Goal: Information Seeking & Learning: Learn about a topic

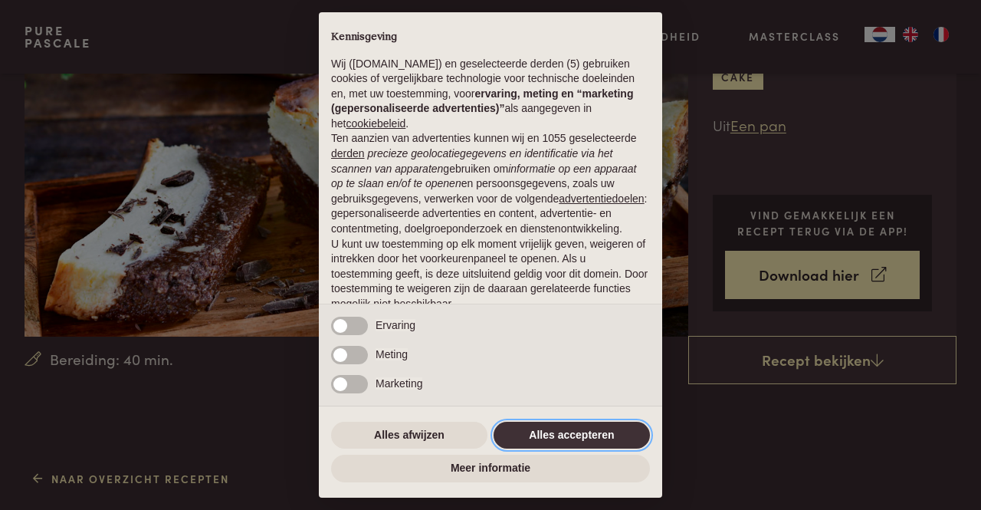
click at [559, 433] on button "Alles accepteren" at bounding box center [572, 436] width 156 height 28
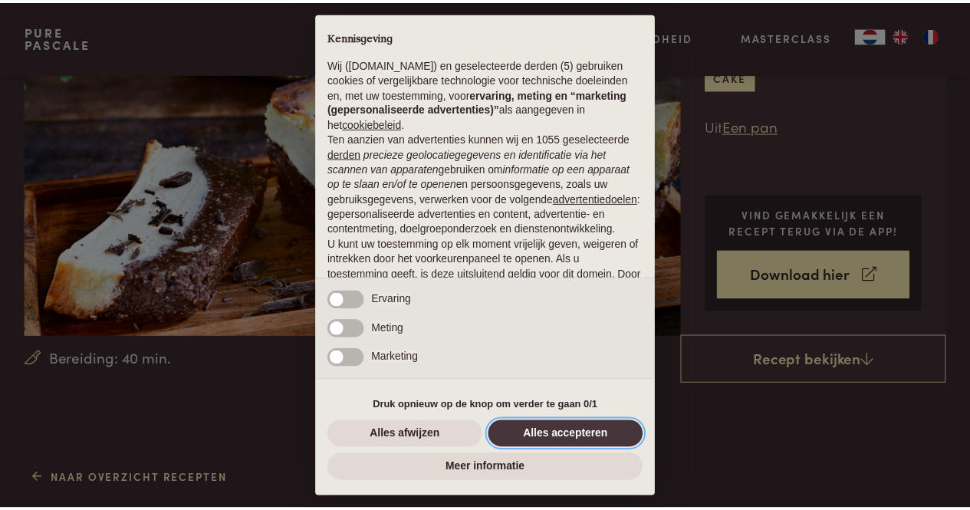
scroll to position [106, 0]
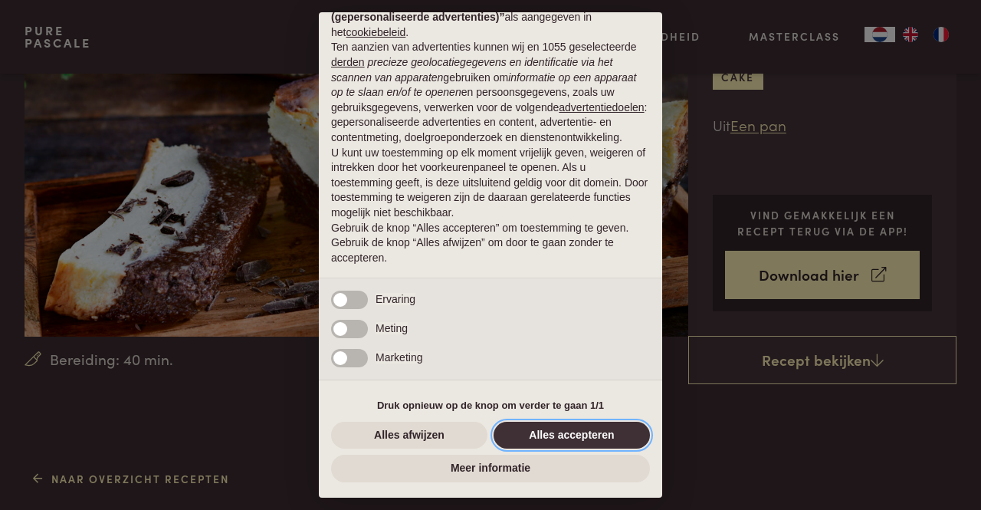
click at [555, 433] on button "Alles accepteren" at bounding box center [572, 436] width 156 height 28
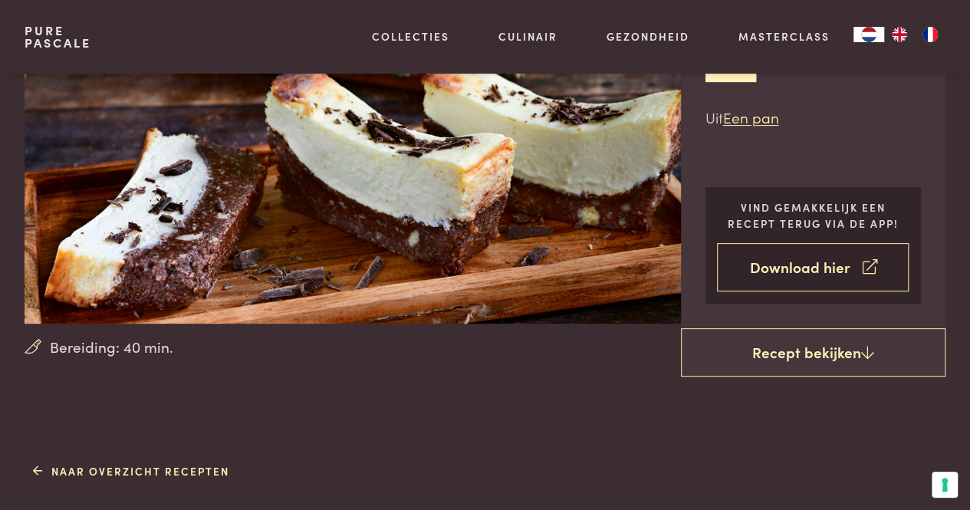
scroll to position [153, 0]
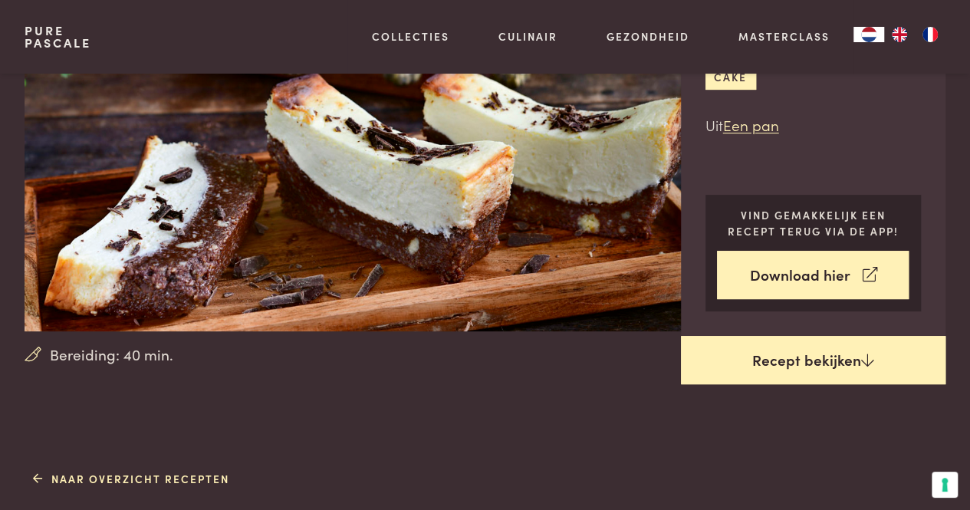
click at [811, 355] on link "Recept bekijken" at bounding box center [813, 360] width 265 height 49
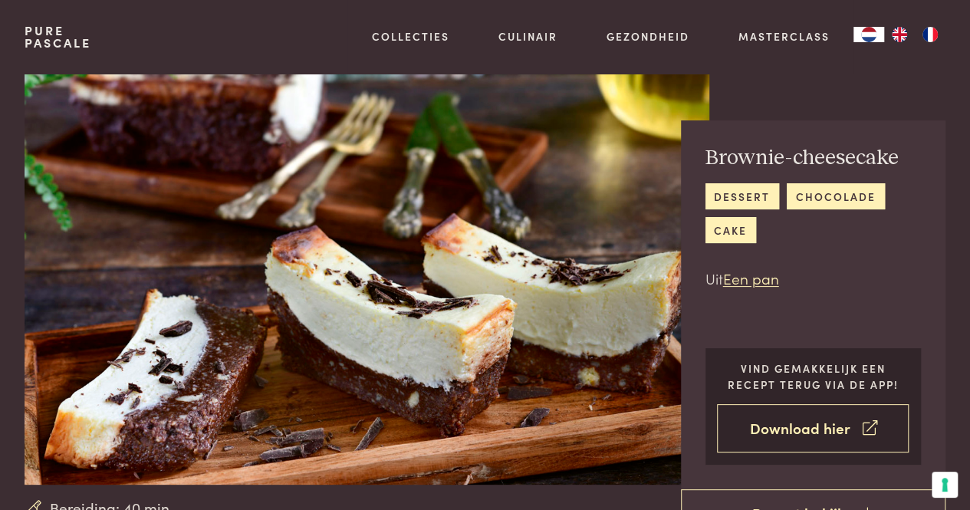
click at [792, 428] on link "Download hier" at bounding box center [813, 428] width 192 height 48
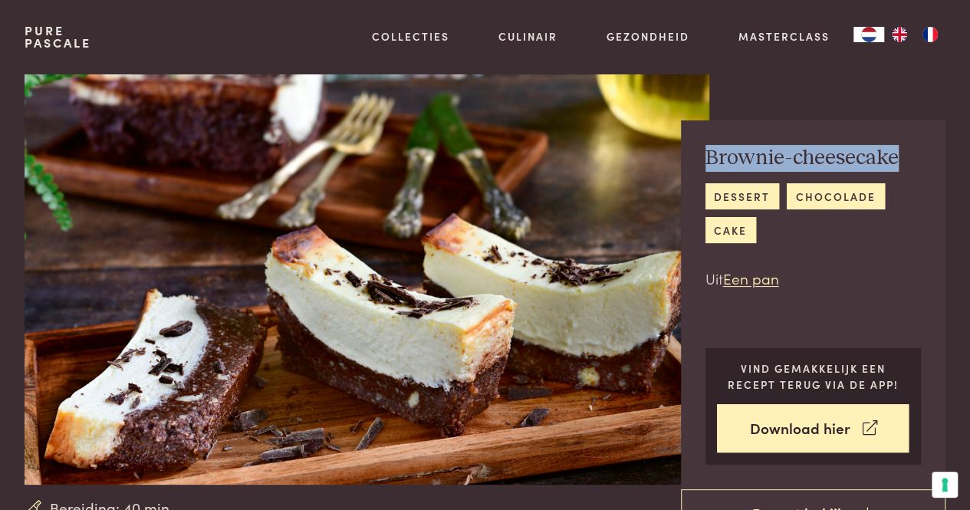
drag, startPoint x: 709, startPoint y: 156, endPoint x: 896, endPoint y: 162, distance: 187.1
click at [896, 162] on h2 "Brownie-cheesecake" at bounding box center [813, 158] width 216 height 27
copy h2 "Brownie-cheesecake"
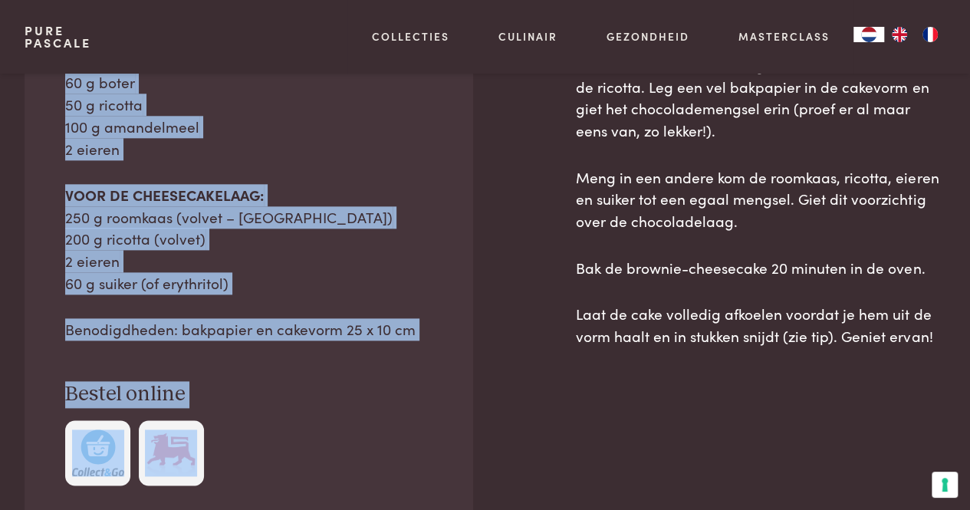
scroll to position [810, 0]
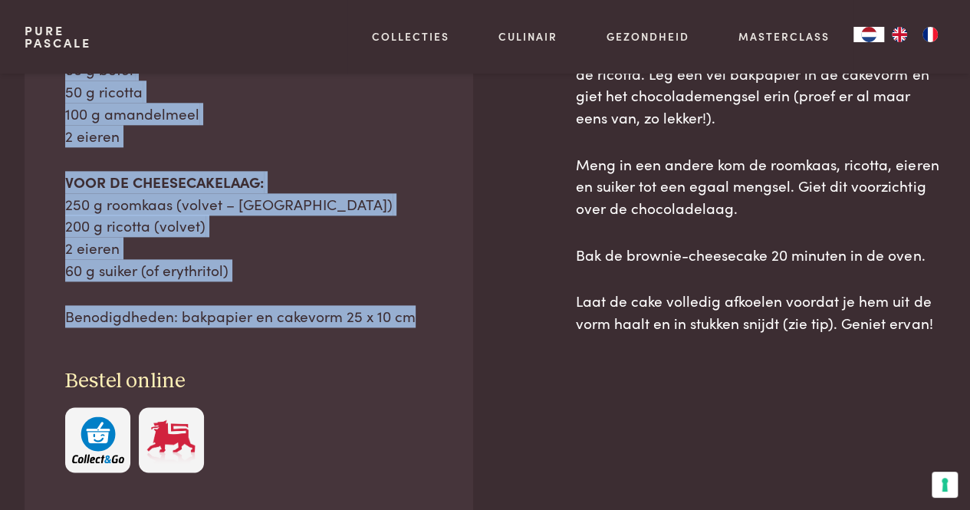
drag, startPoint x: 65, startPoint y: 261, endPoint x: 287, endPoint y: 299, distance: 224.8
click at [432, 359] on div "Ingrediënten Dit recept is voor 6 porties VOOR DE BROWNIELAAG: 100 g dessertcho…" at bounding box center [249, 191] width 448 height 642
copy div "VOOR DE BROWNIELAAG: 100 g dessertchocolade 70% (zie tip) 60 g boter 50 g ricot…"
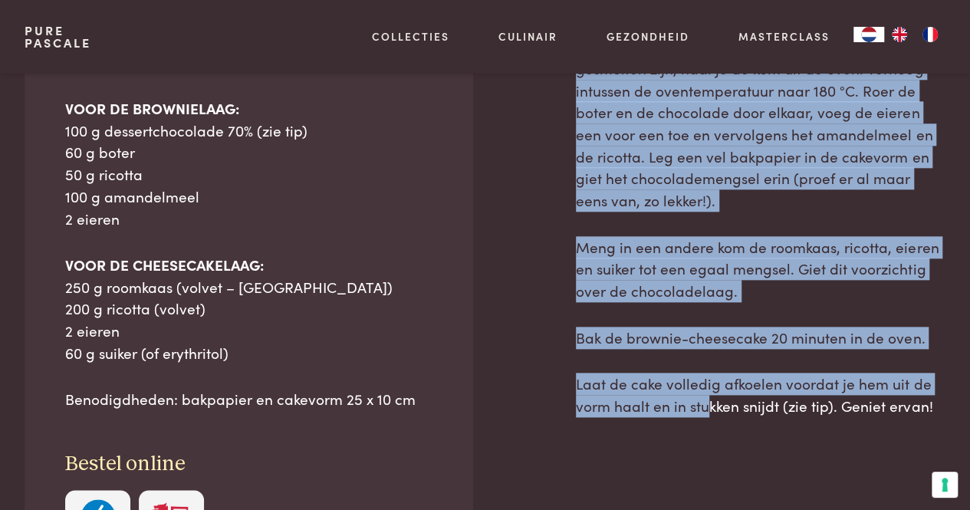
scroll to position [909, 0]
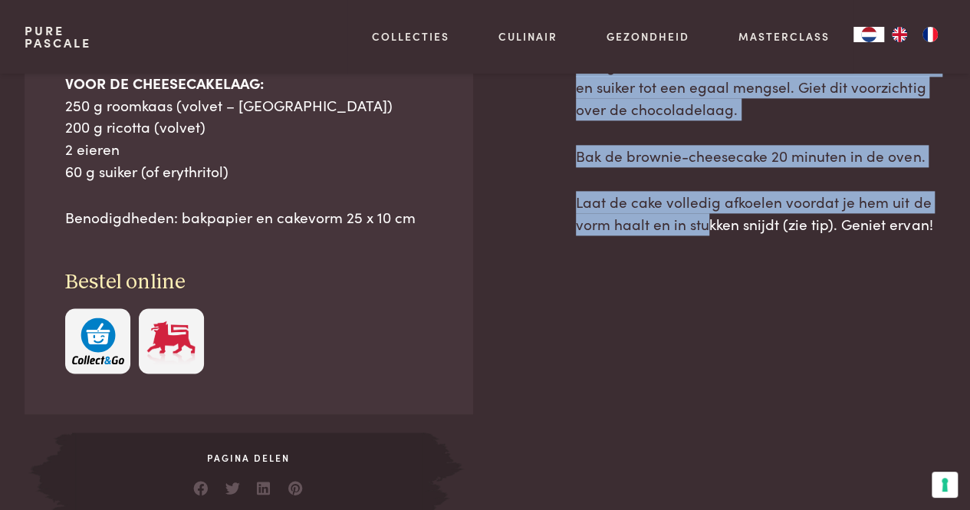
drag, startPoint x: 605, startPoint y: 227, endPoint x: 927, endPoint y: 225, distance: 321.9
click at [948, 228] on div "Naar overzicht recepten Ingrediënten Dit recept is voor 6 porties VOOR DE BROWN…" at bounding box center [485, 114] width 970 height 808
copy div "Snijd de boter in stukjes en breek de chocolade in stukken. Laat beide samen sm…"
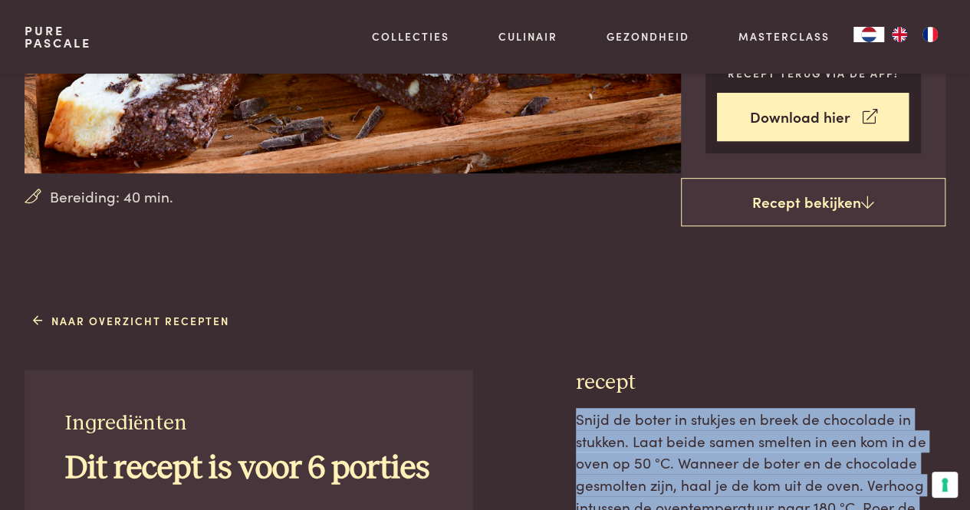
scroll to position [0, 0]
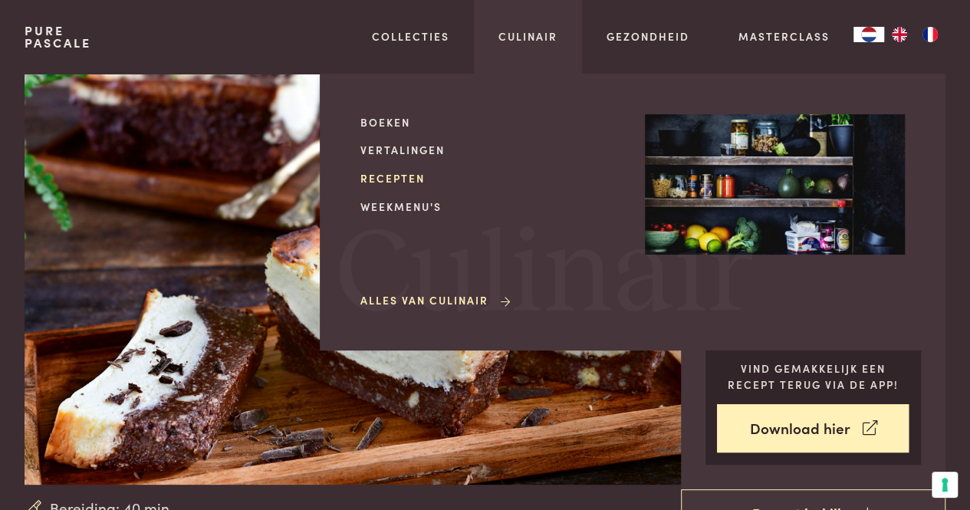
click at [395, 178] on link "Recepten" at bounding box center [490, 178] width 260 height 16
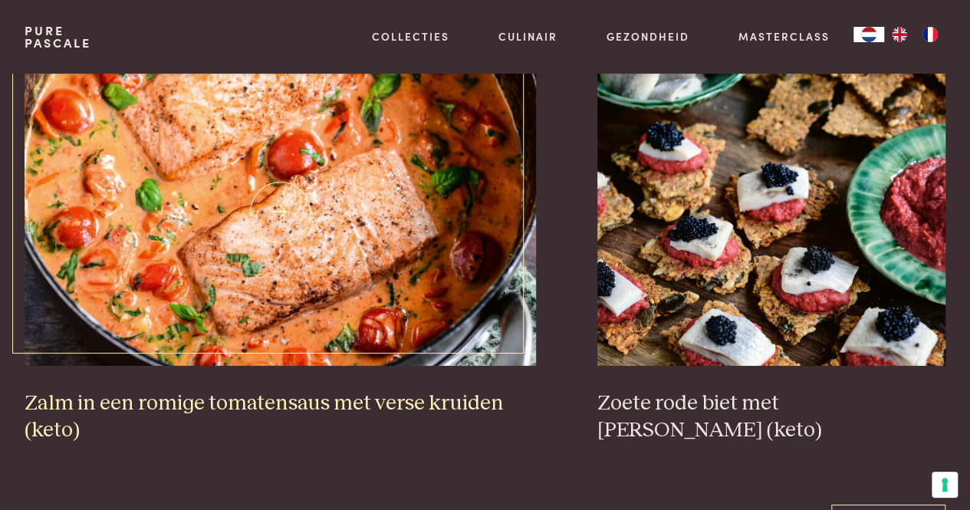
scroll to position [2606, 0]
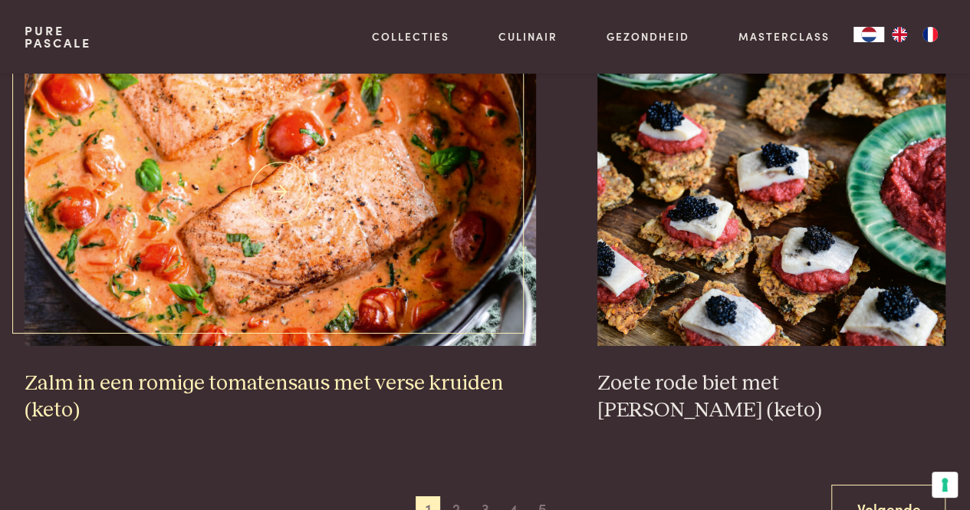
click at [372, 385] on h3 "Zalm in een romige tomatensaus met verse kruiden (keto)" at bounding box center [281, 396] width 512 height 53
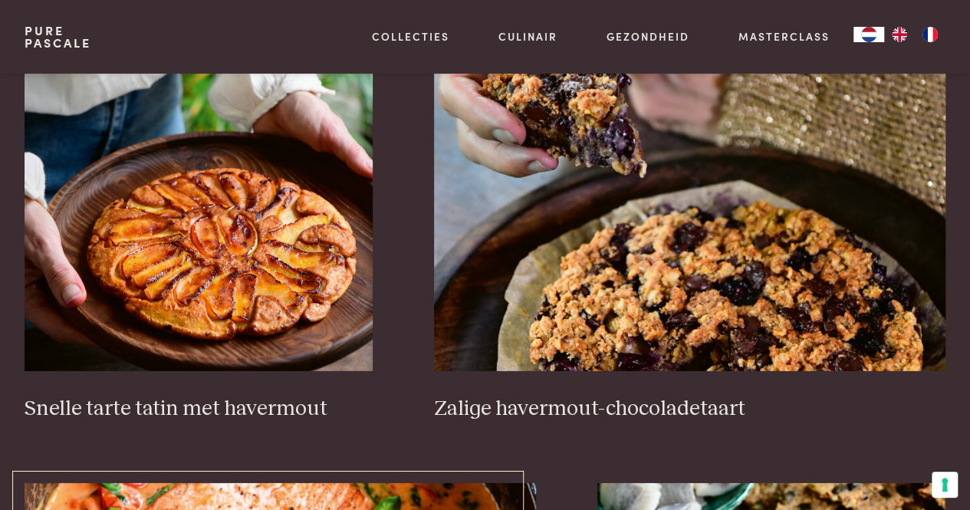
scroll to position [2223, 0]
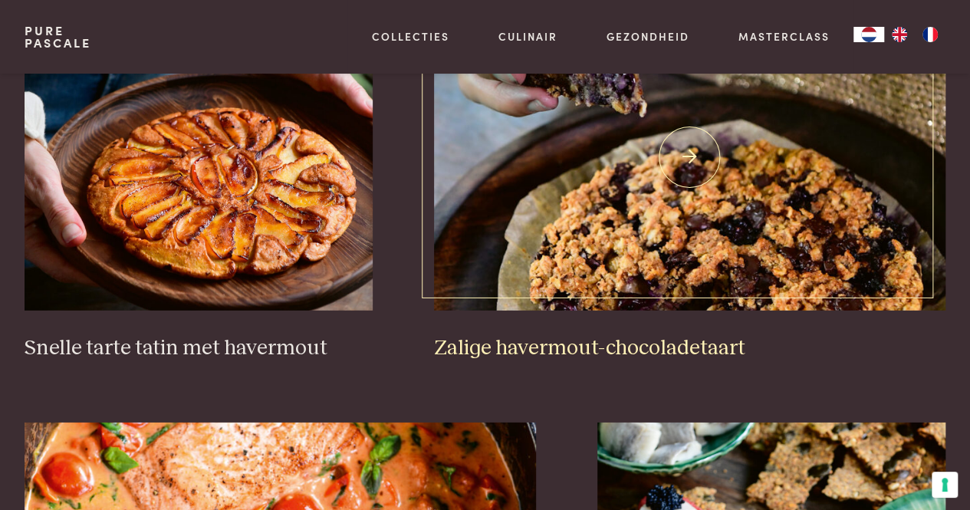
click at [536, 329] on link "Zalige havermout-chocoladetaart" at bounding box center [690, 182] width 512 height 357
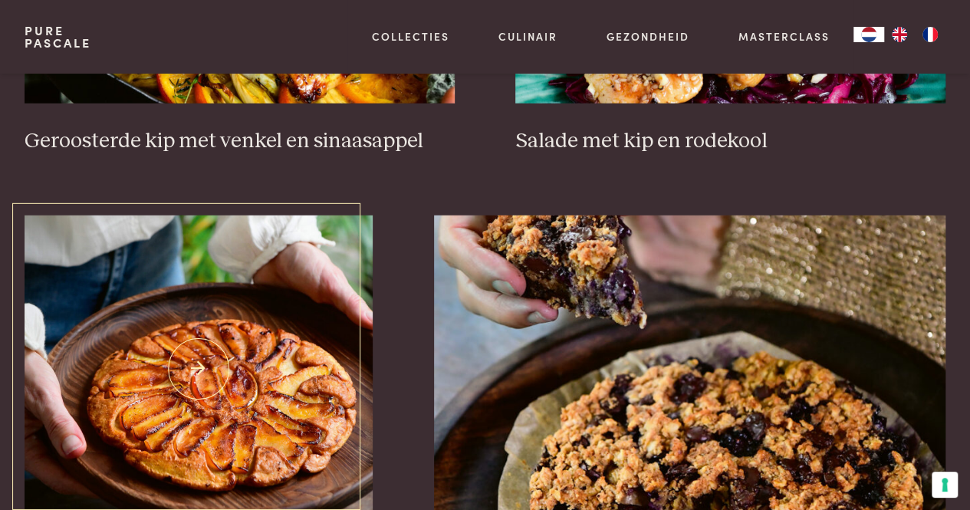
scroll to position [1839, 0]
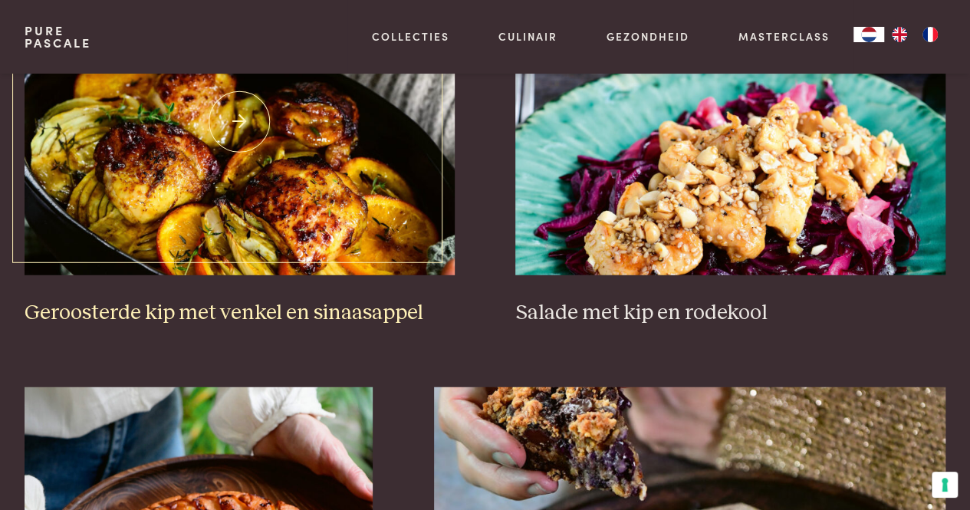
click at [271, 307] on h3 "Geroosterde kip met venkel en sinaasappel" at bounding box center [240, 313] width 430 height 27
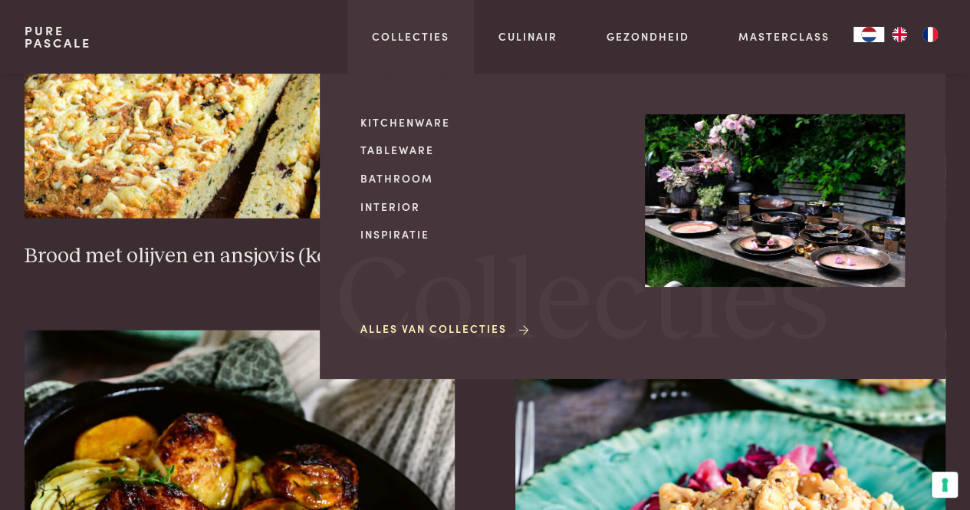
scroll to position [1380, 0]
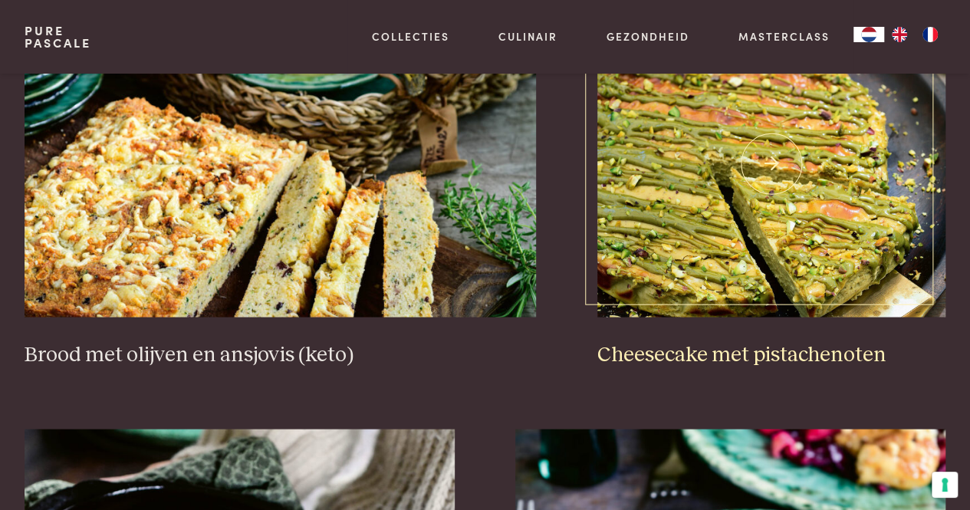
click at [687, 353] on h3 "Cheesecake met pistachenoten" at bounding box center [771, 354] width 348 height 27
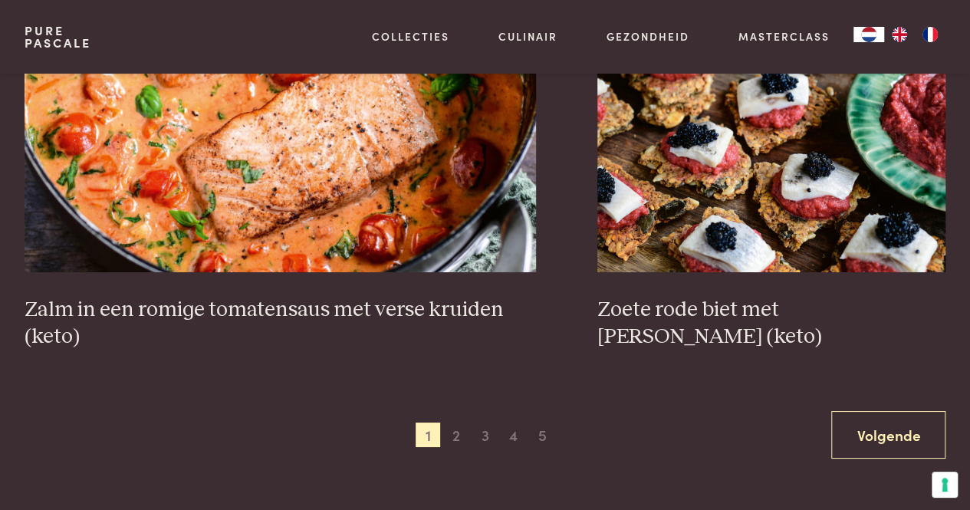
scroll to position [2683, 0]
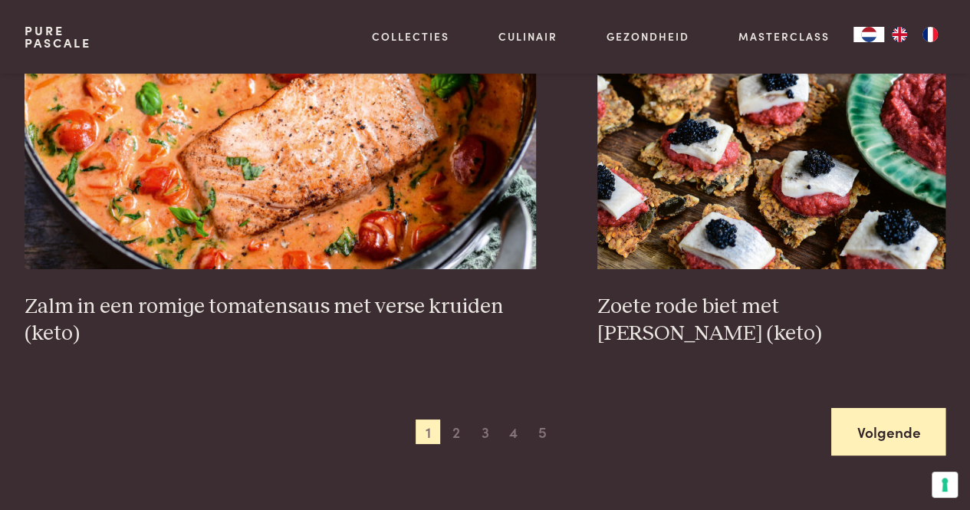
click at [888, 430] on link "Volgende" at bounding box center [888, 432] width 114 height 48
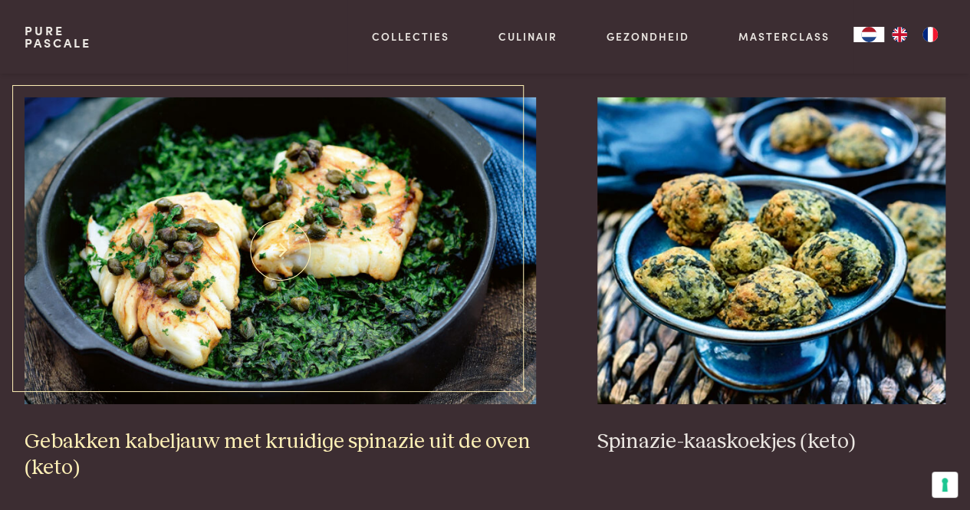
scroll to position [2728, 0]
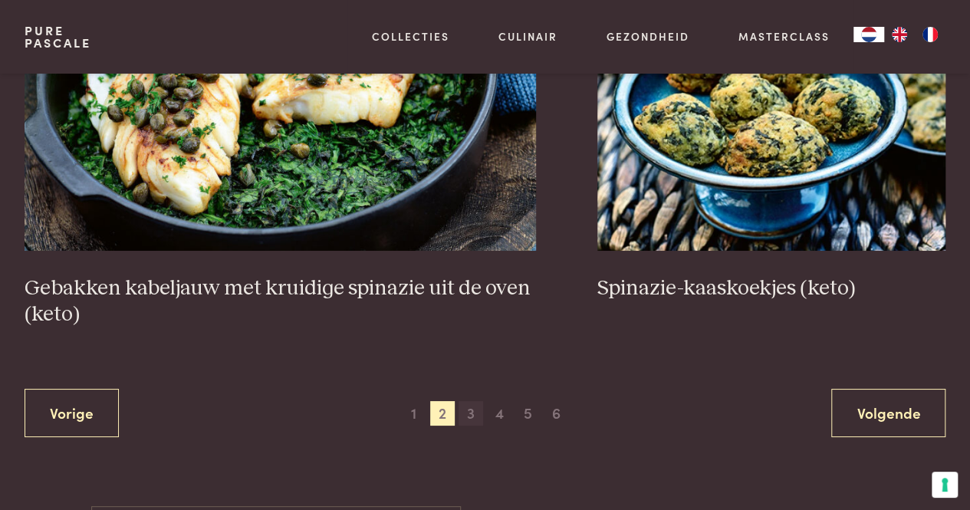
click at [471, 413] on span "3" at bounding box center [470, 413] width 25 height 25
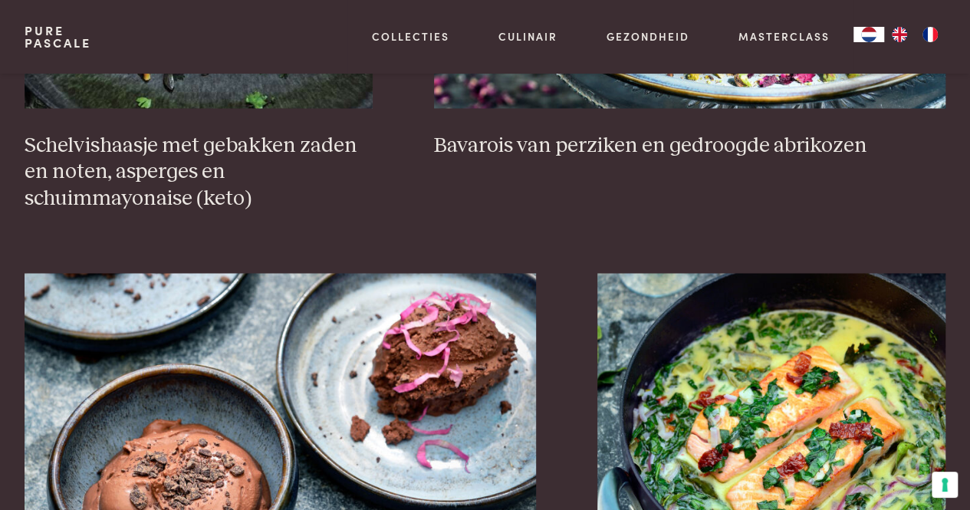
scroll to position [965, 0]
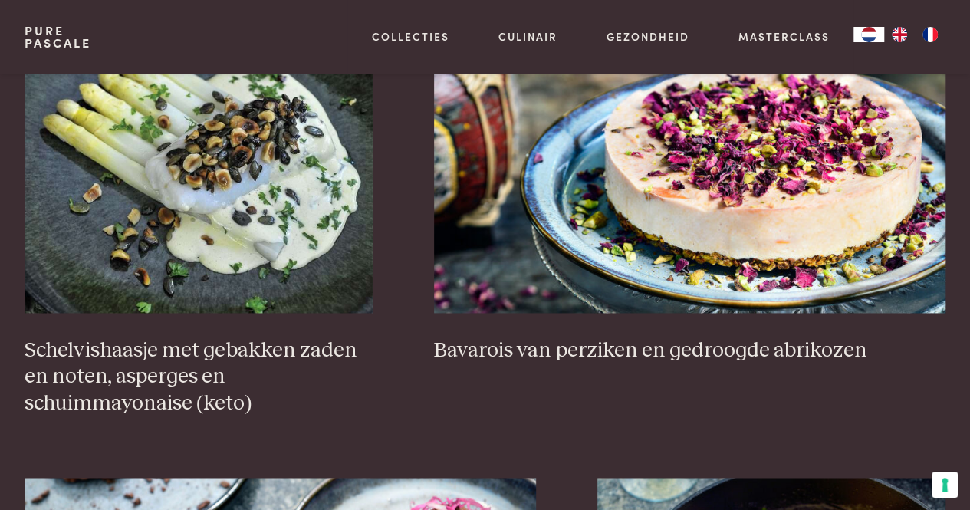
click at [44, 36] on link "Pure Pascale" at bounding box center [58, 37] width 67 height 25
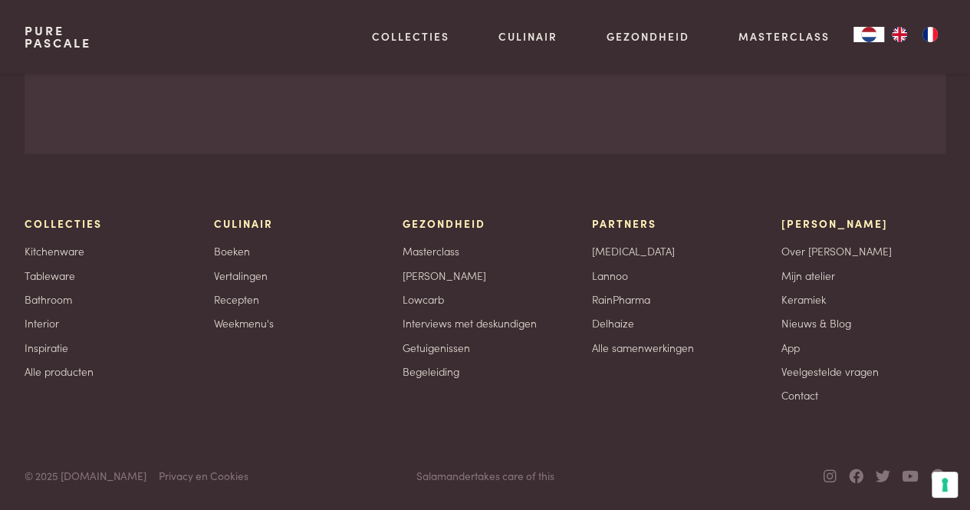
scroll to position [4530, 0]
click at [786, 346] on link "App" at bounding box center [789, 347] width 18 height 16
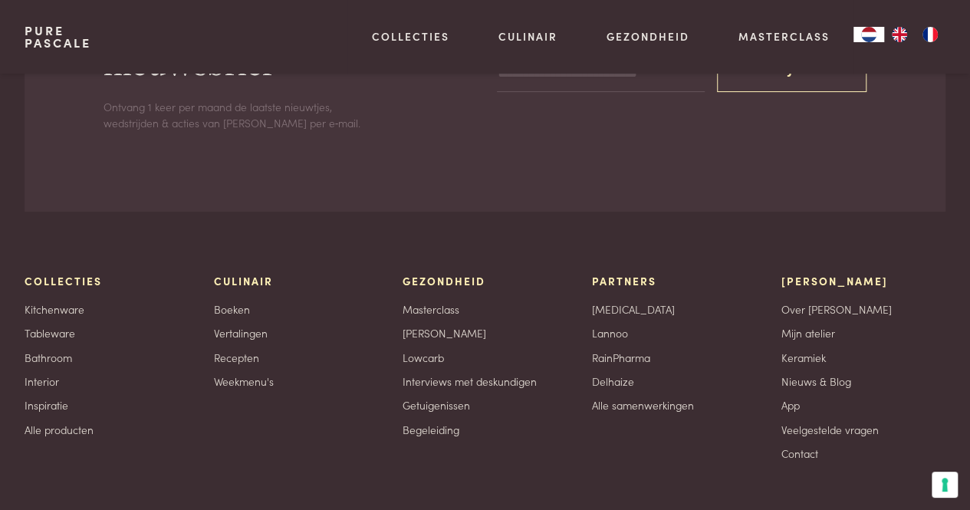
scroll to position [3055, 0]
